Goal: Task Accomplishment & Management: Complete application form

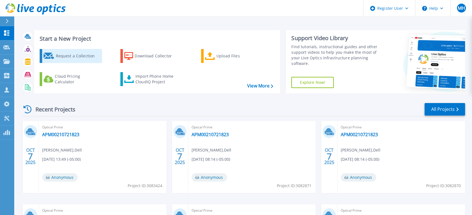
click at [90, 57] on div "Request a Collection" at bounding box center [78, 56] width 45 height 11
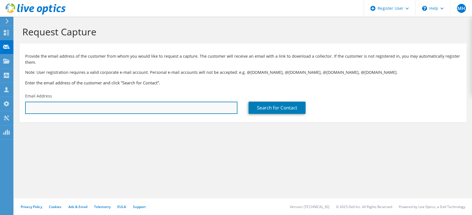
click at [174, 109] on input "text" at bounding box center [131, 108] width 212 height 12
type input "[EMAIL_ADDRESS][DOMAIN_NAME]"
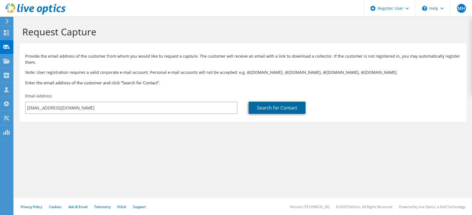
click at [264, 109] on link "Search for Contact" at bounding box center [276, 108] width 57 height 12
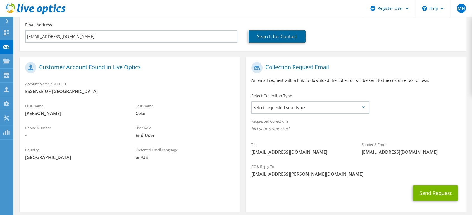
scroll to position [93, 0]
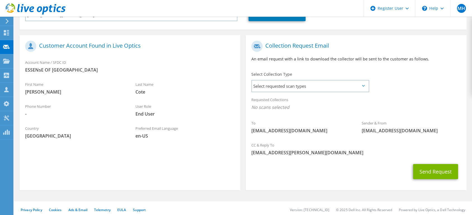
click at [292, 79] on div "Select Collection Type Select requested scan types Server Virtualization Optica…" at bounding box center [309, 82] width 117 height 20
click at [291, 84] on span "Select requested scan types" at bounding box center [310, 86] width 116 height 11
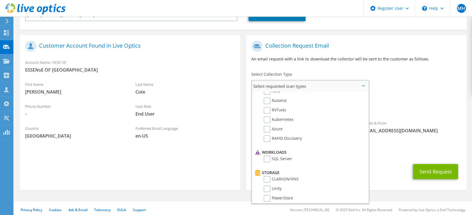
scroll to position [0, 0]
